Goal: Information Seeking & Learning: Learn about a topic

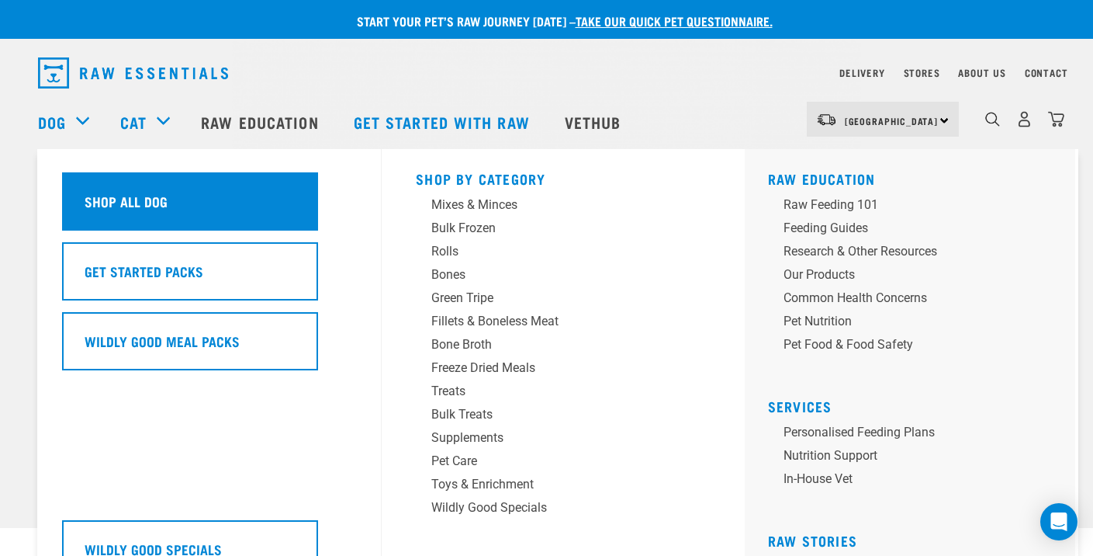
click at [111, 181] on div "Shop All Dog" at bounding box center [190, 201] width 256 height 58
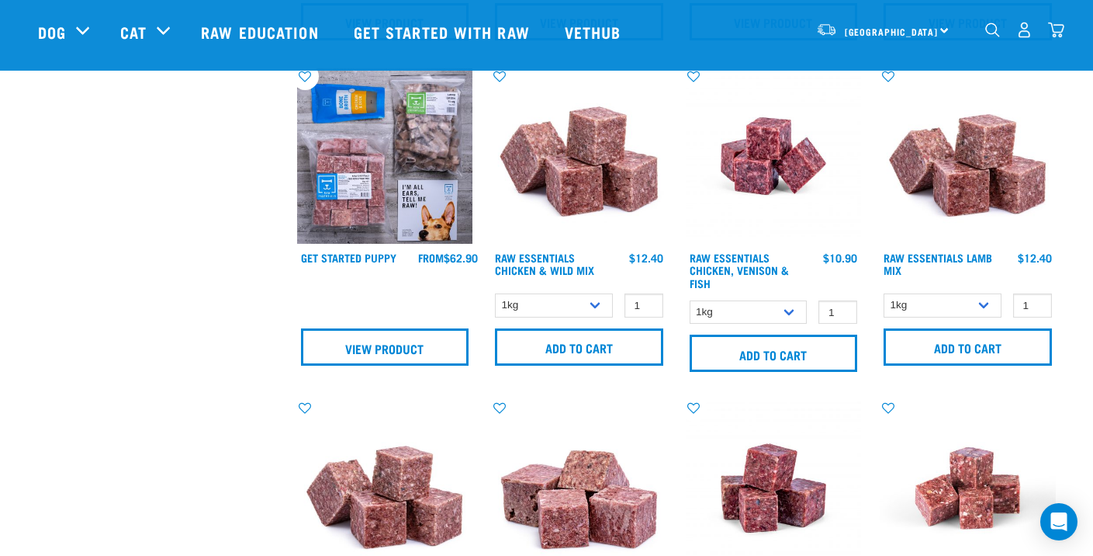
scroll to position [698, 0]
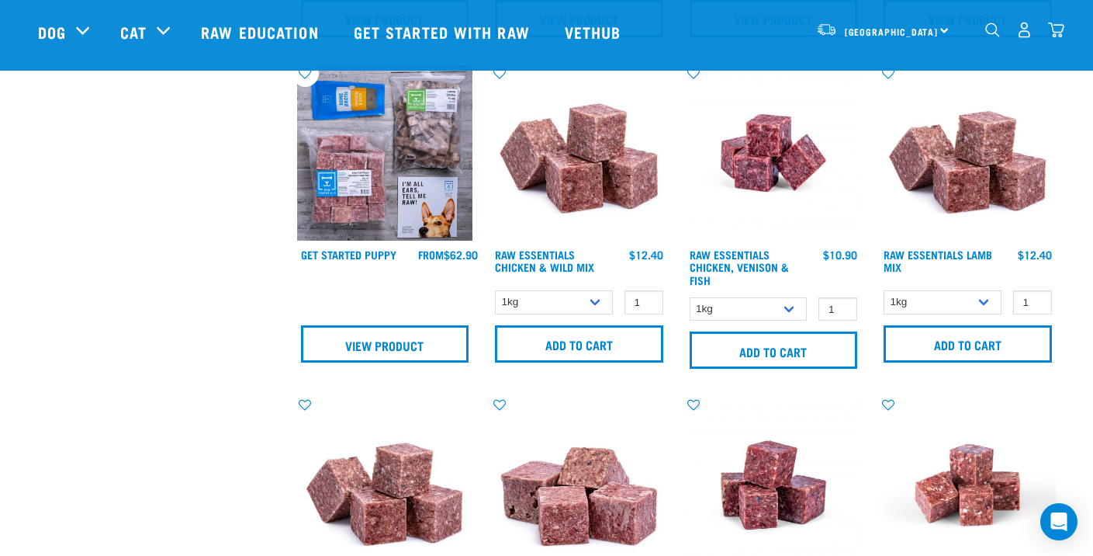
click at [546, 259] on h4 "Raw Essentials Chicken & Wild Mix" at bounding box center [554, 263] width 118 height 31
click at [546, 262] on link "Raw Essentials Chicken & Wild Mix" at bounding box center [544, 260] width 99 height 18
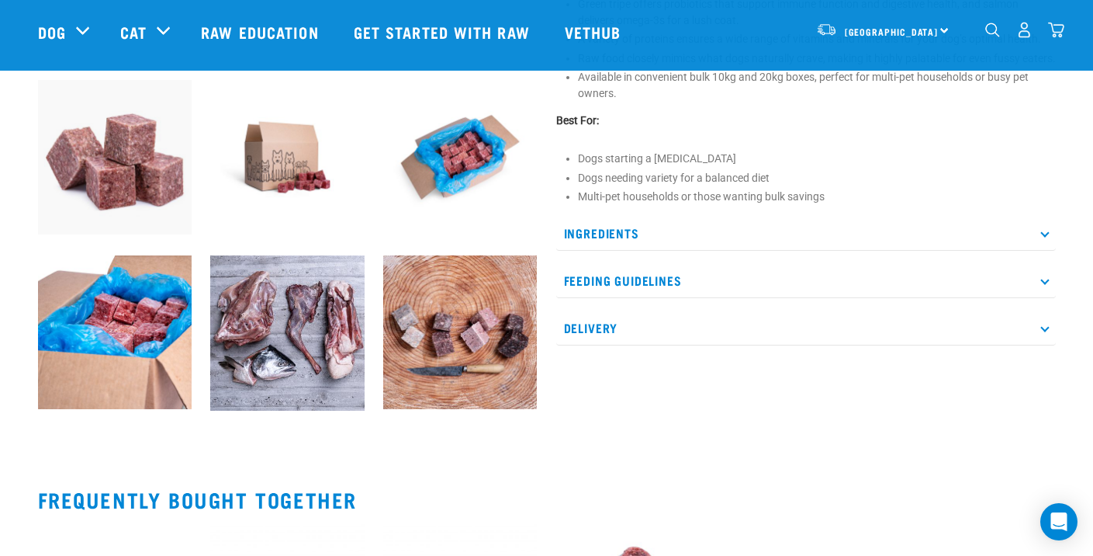
scroll to position [573, 0]
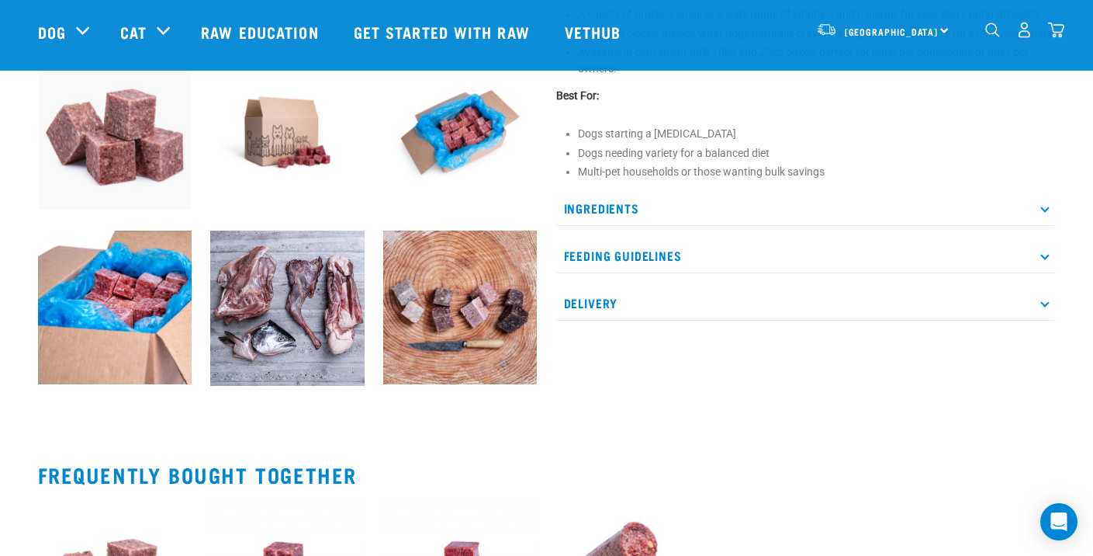
click at [1044, 213] on icon at bounding box center [1045, 208] width 9 height 9
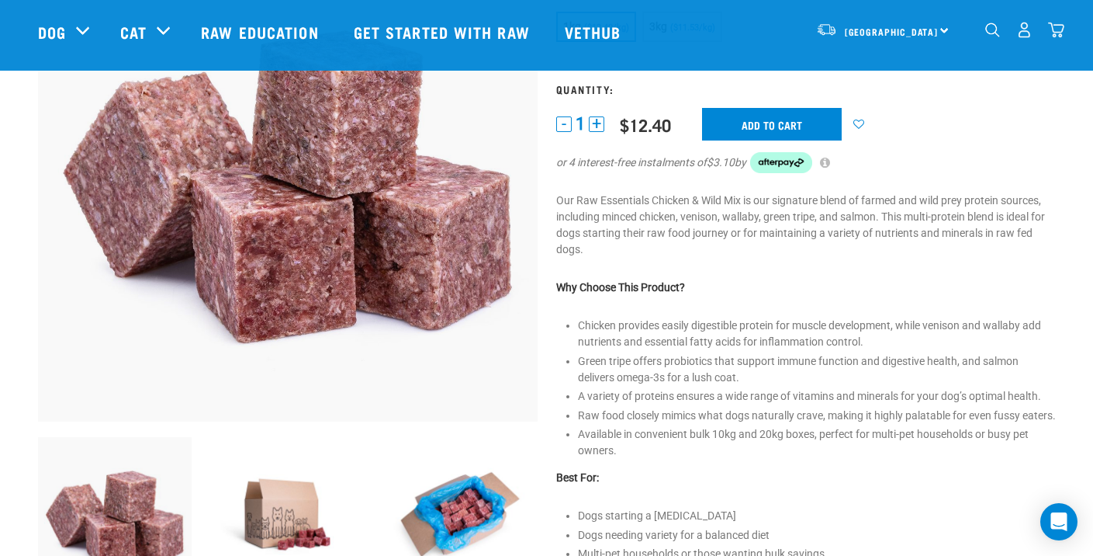
scroll to position [156, 0]
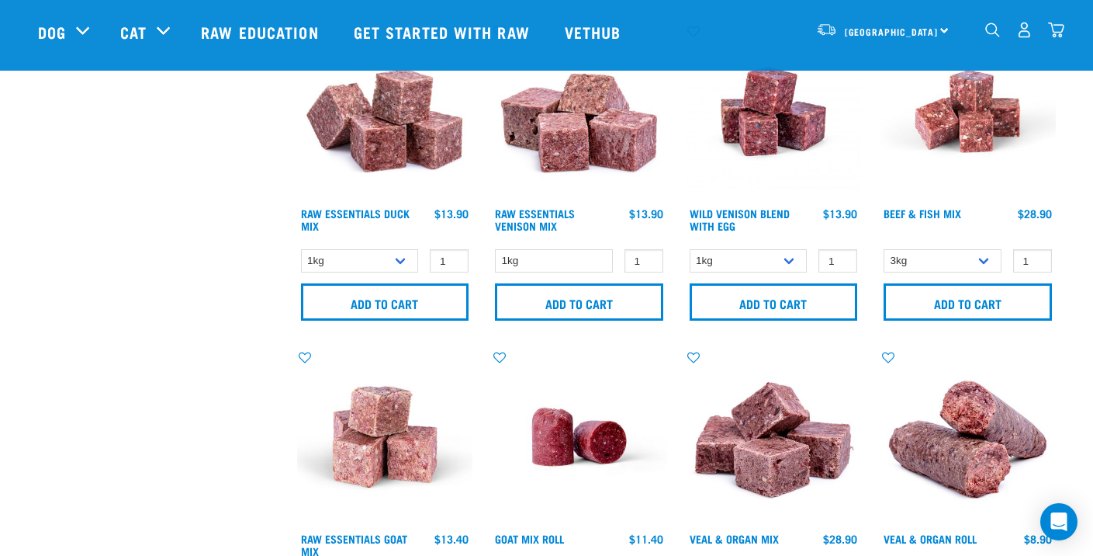
scroll to position [1083, 0]
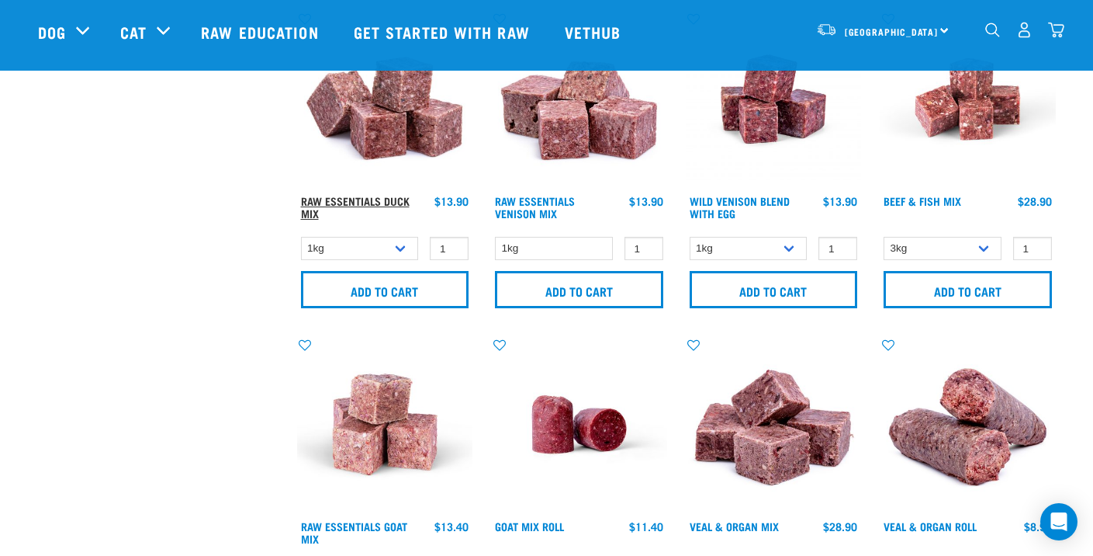
click at [400, 198] on link "Raw Essentials Duck Mix" at bounding box center [355, 207] width 109 height 18
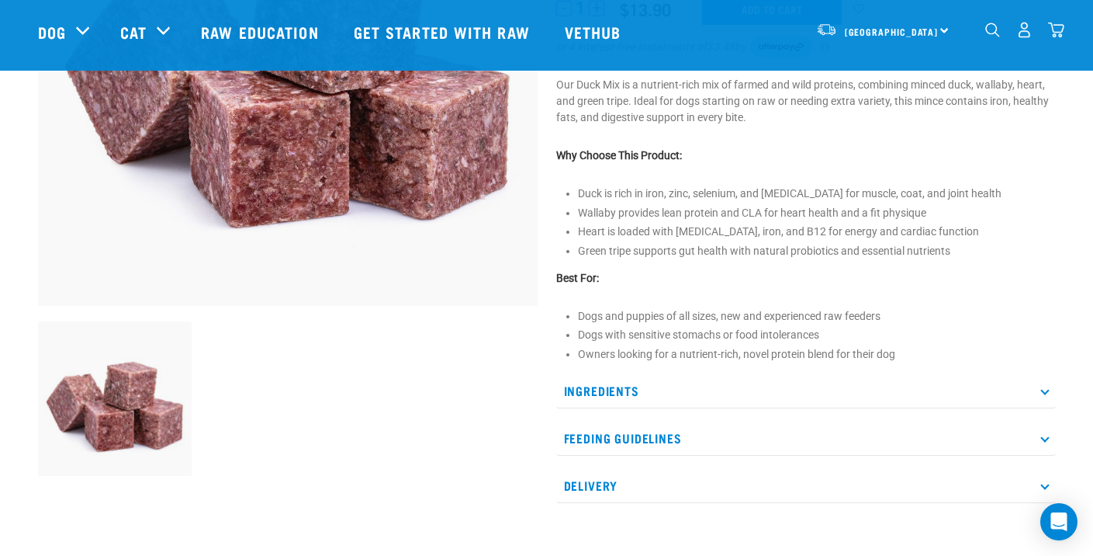
scroll to position [310, 0]
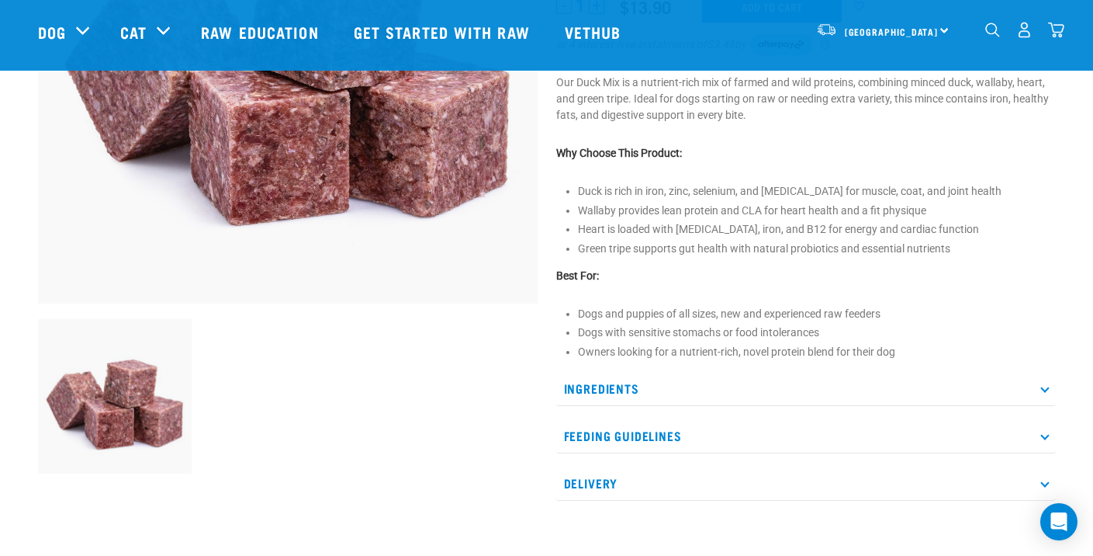
click at [1043, 390] on p "Ingredients" at bounding box center [806, 388] width 500 height 35
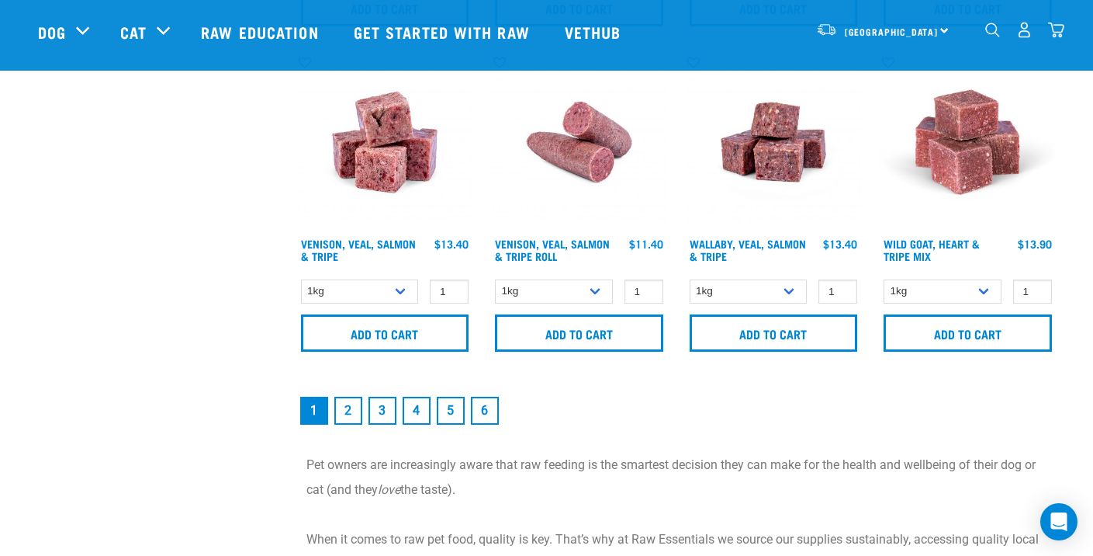
scroll to position [2366, 0]
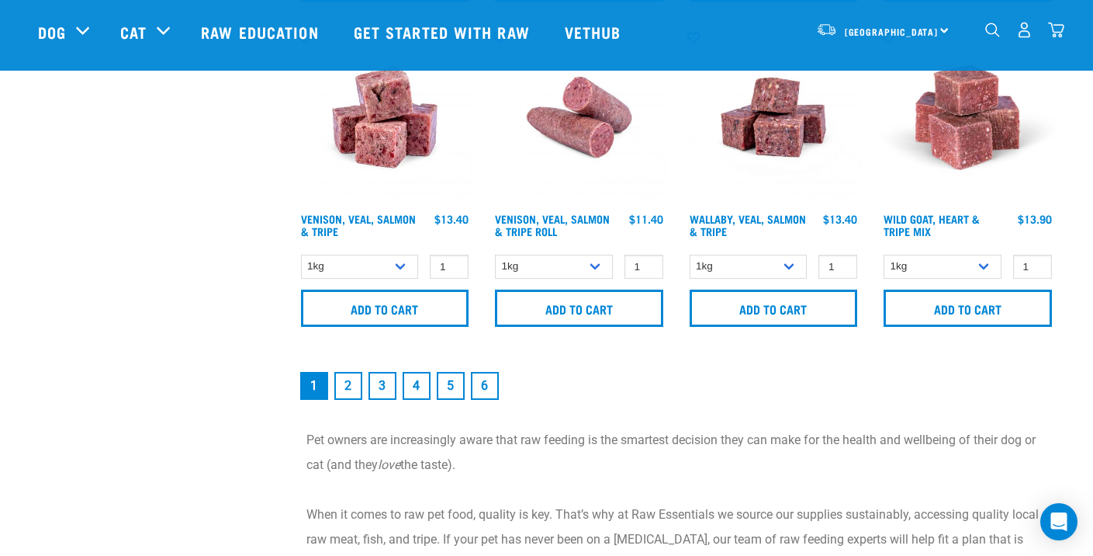
click at [347, 379] on link "2" at bounding box center [348, 386] width 28 height 28
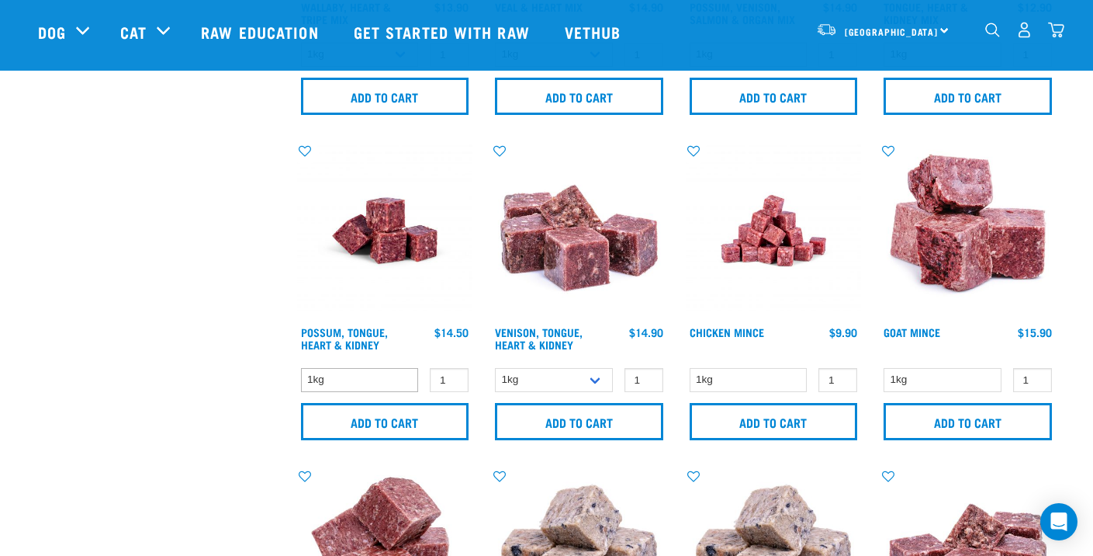
scroll to position [619, 0]
click at [719, 330] on link "Chicken Mince" at bounding box center [727, 331] width 74 height 5
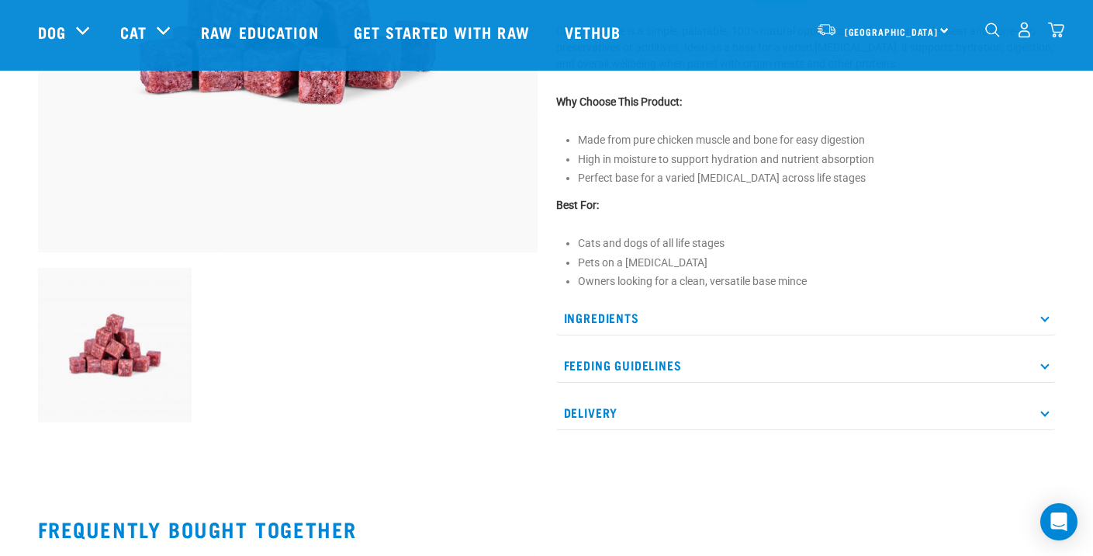
scroll to position [362, 0]
click at [1046, 316] on icon at bounding box center [1045, 317] width 9 height 9
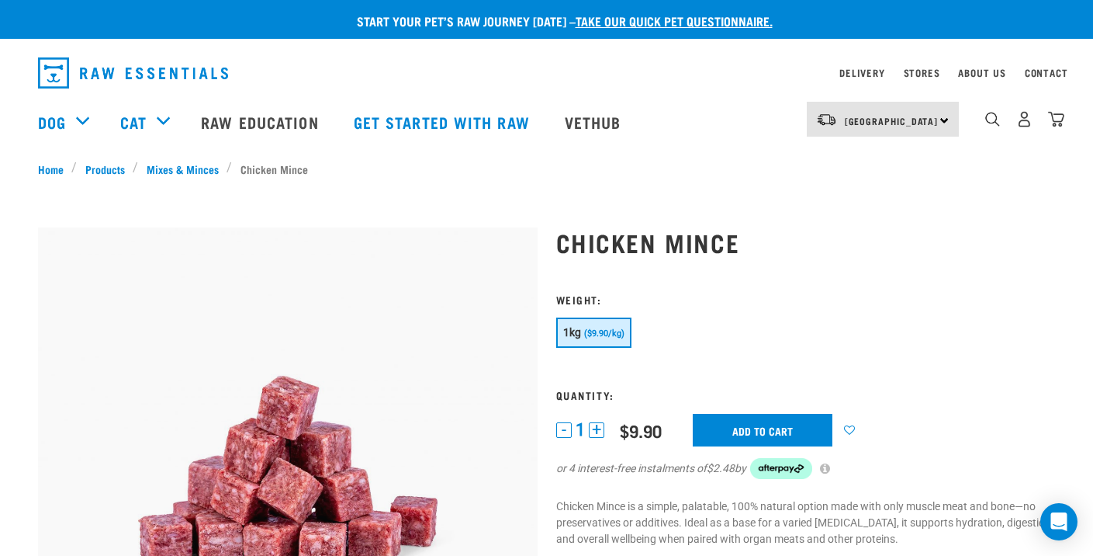
scroll to position [0, 0]
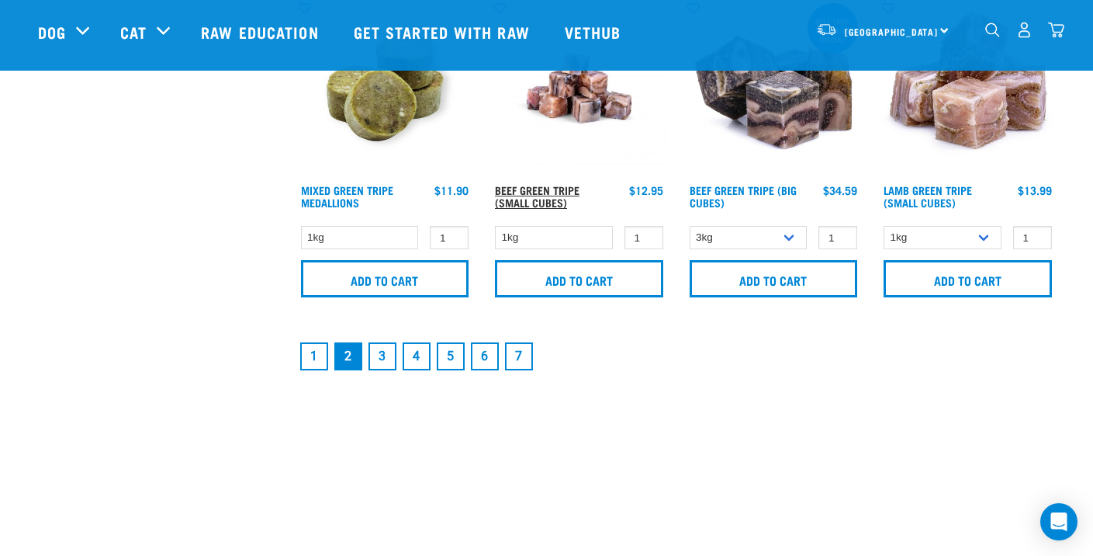
scroll to position [2390, 0]
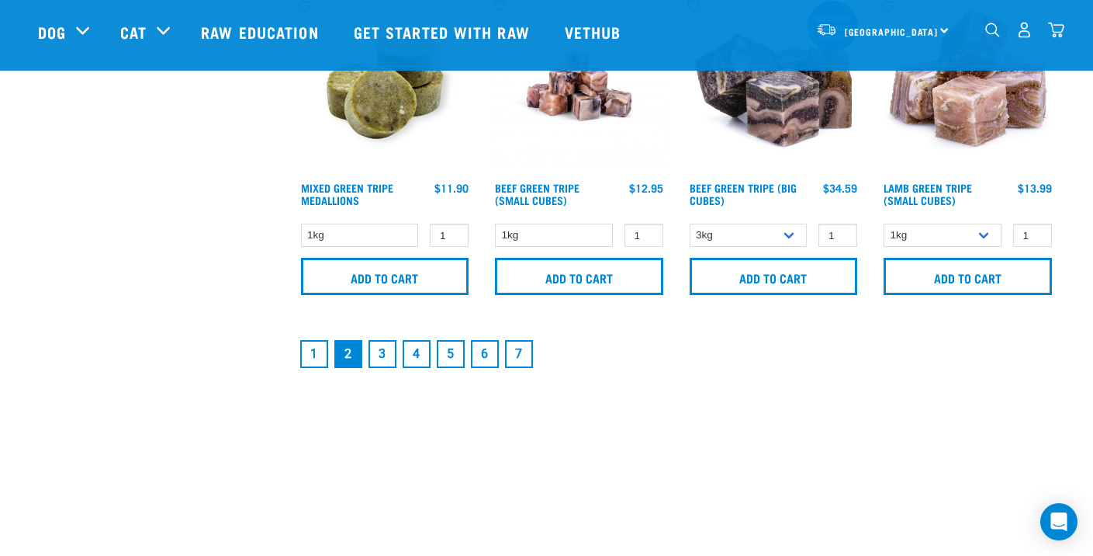
click at [382, 348] on link "3" at bounding box center [383, 354] width 28 height 28
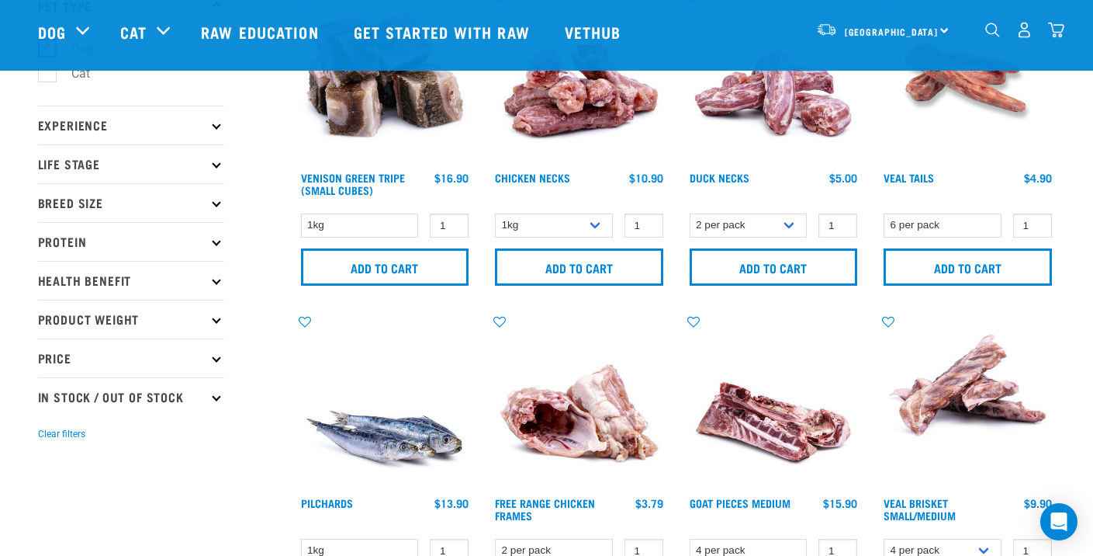
scroll to position [123, 0]
click at [214, 277] on p "Health Benefit" at bounding box center [131, 281] width 186 height 39
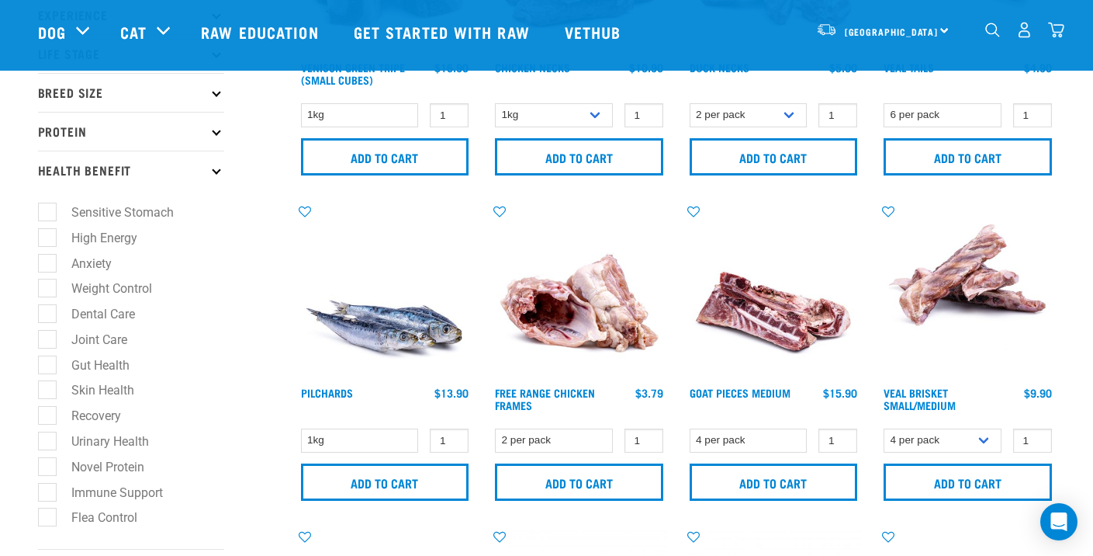
scroll to position [248, 0]
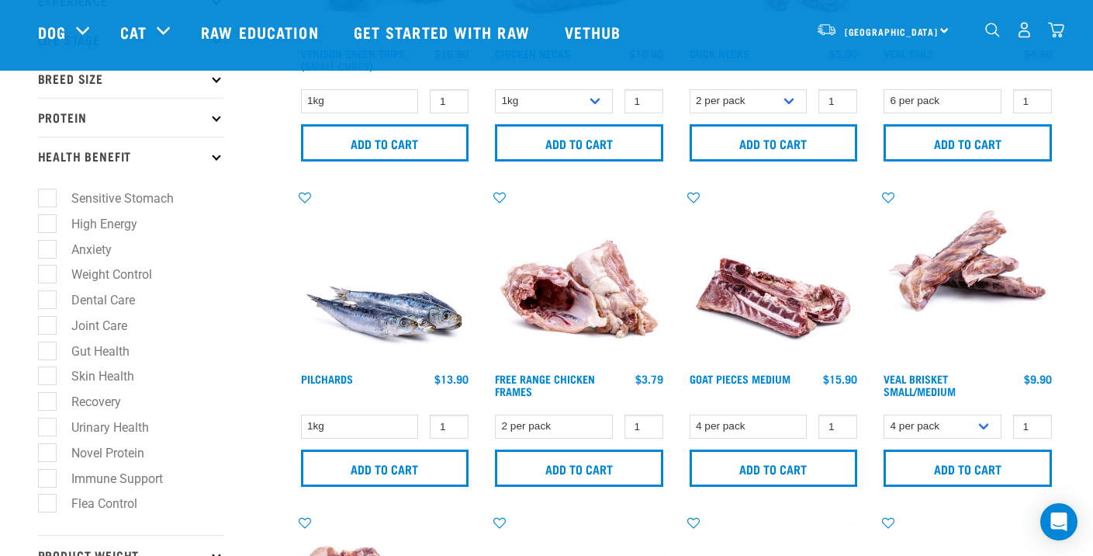
click at [50, 202] on label "Sensitive Stomach" at bounding box center [113, 198] width 133 height 19
click at [48, 201] on input "Sensitive Stomach" at bounding box center [43, 196] width 10 height 10
checkbox input "true"
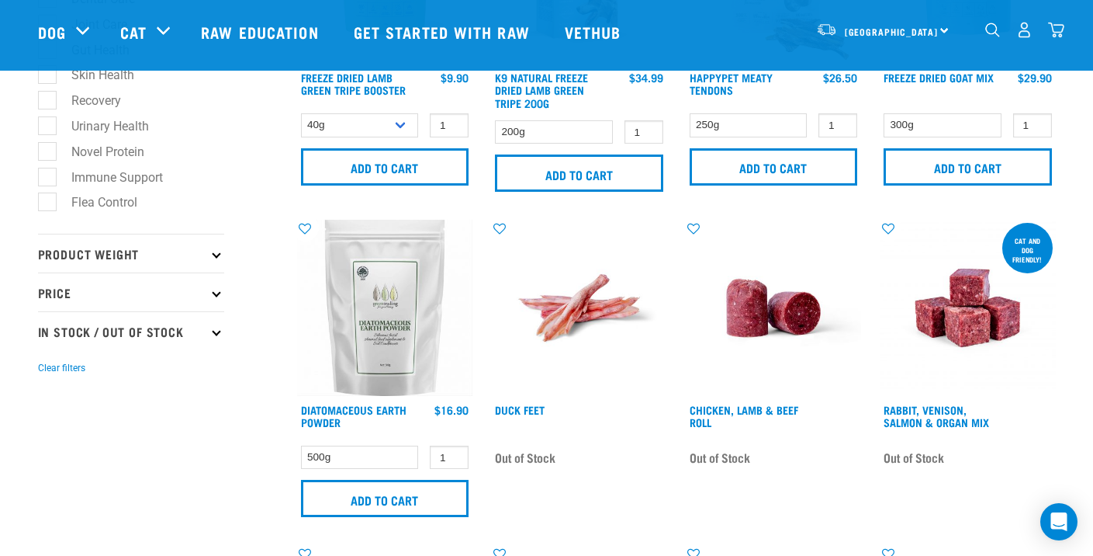
scroll to position [549, 0]
click at [937, 397] on link at bounding box center [968, 391] width 176 height 15
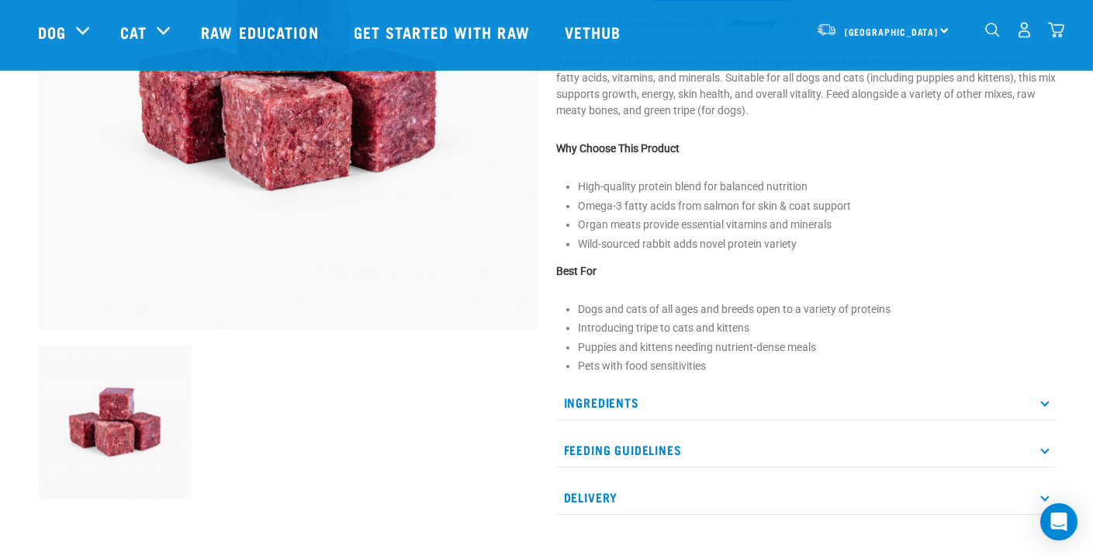
scroll to position [276, 0]
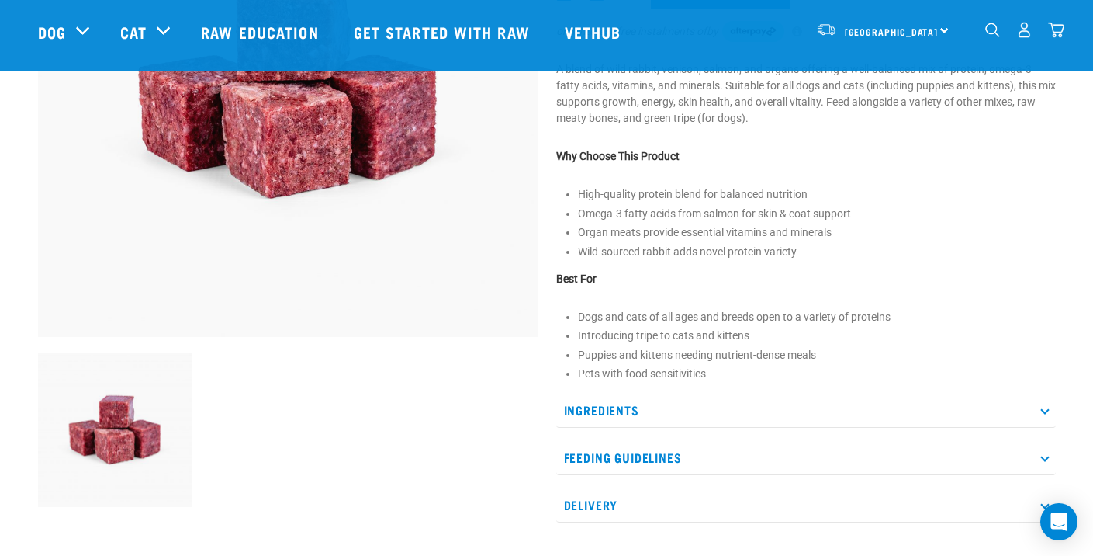
click at [1041, 412] on p "Ingredients" at bounding box center [806, 410] width 500 height 35
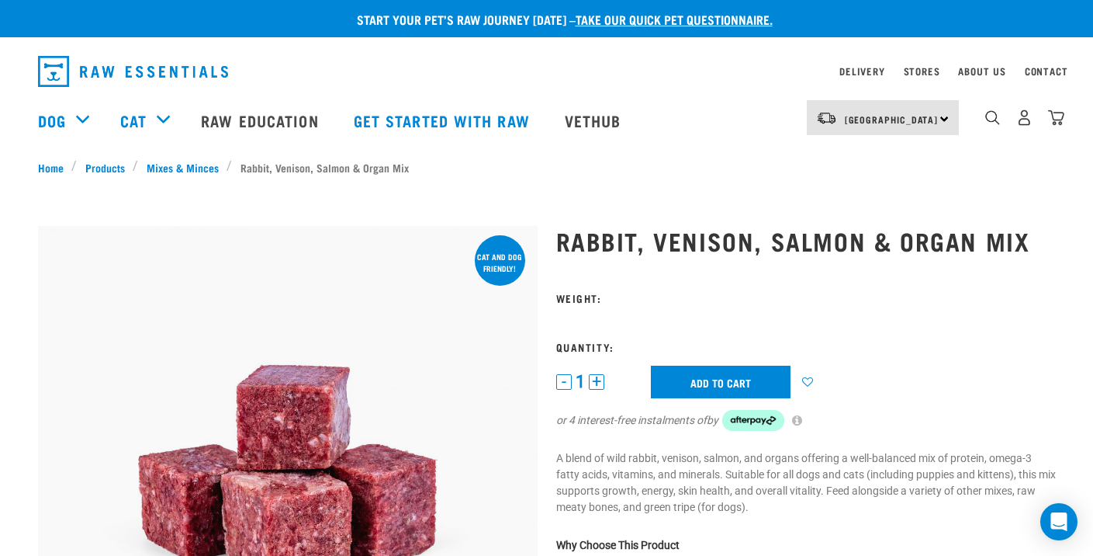
scroll to position [0, 0]
